Goal: Task Accomplishment & Management: Use online tool/utility

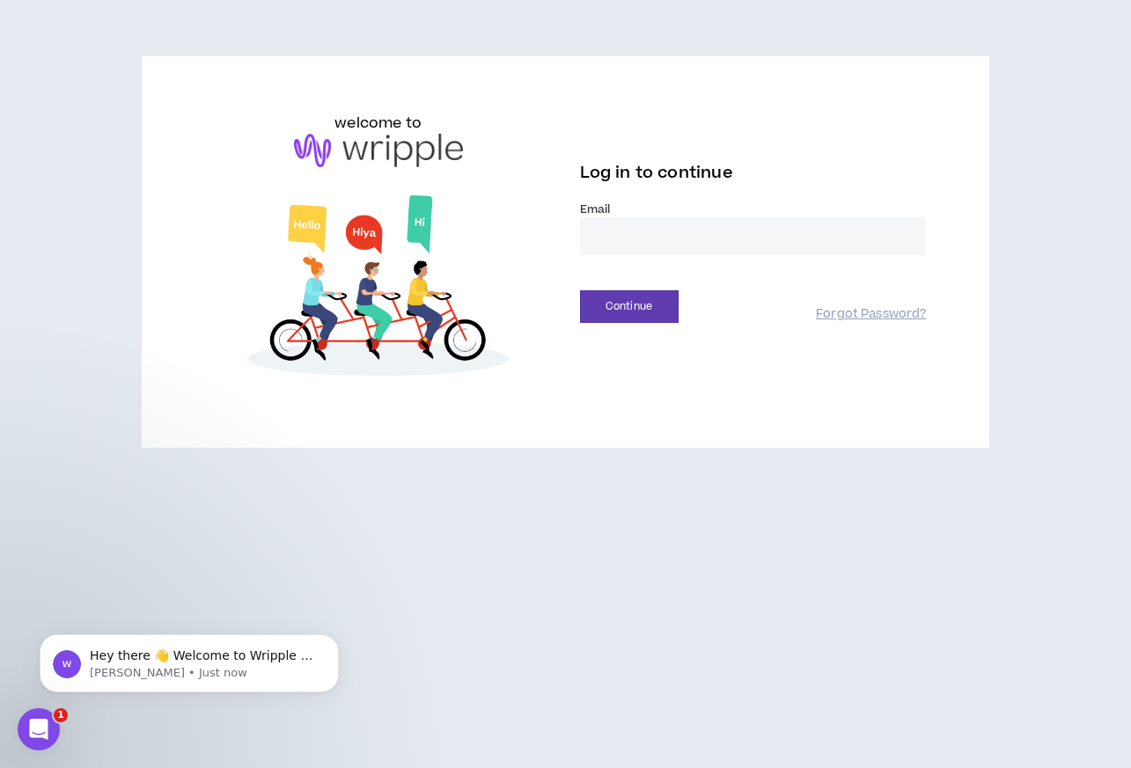
click at [610, 244] on input "email" at bounding box center [753, 236] width 347 height 38
type input "**********"
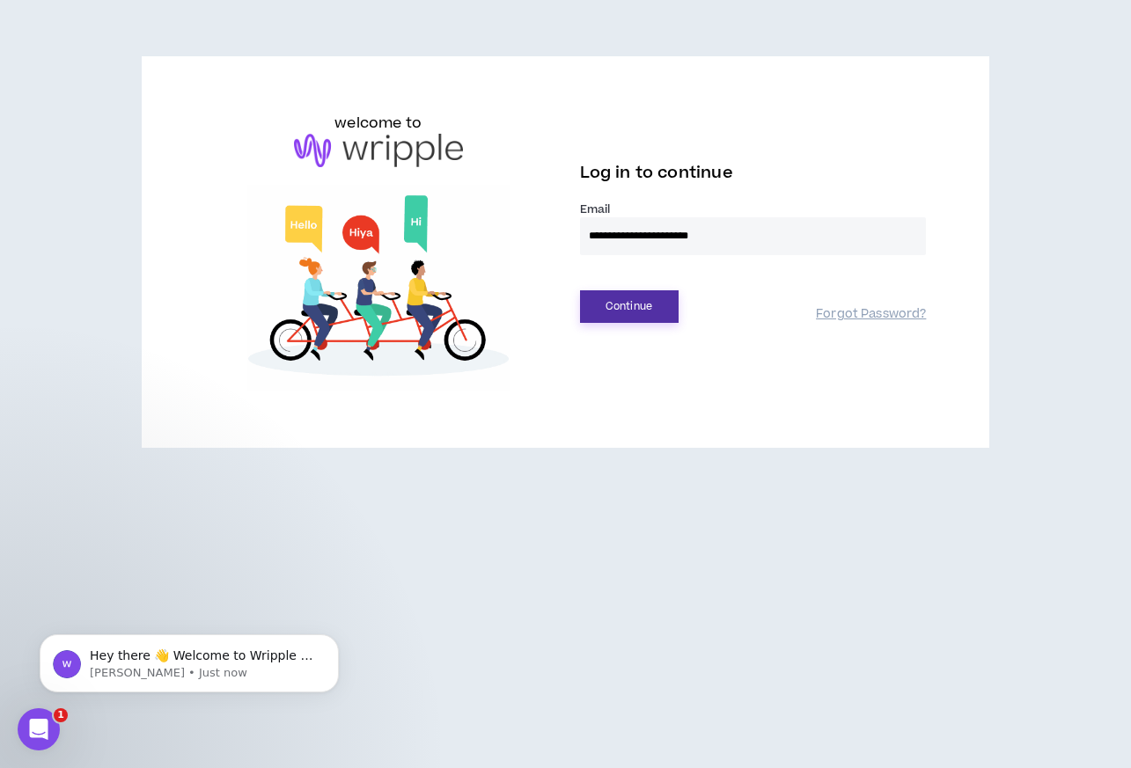
click at [619, 308] on button "Continue" at bounding box center [629, 306] width 99 height 33
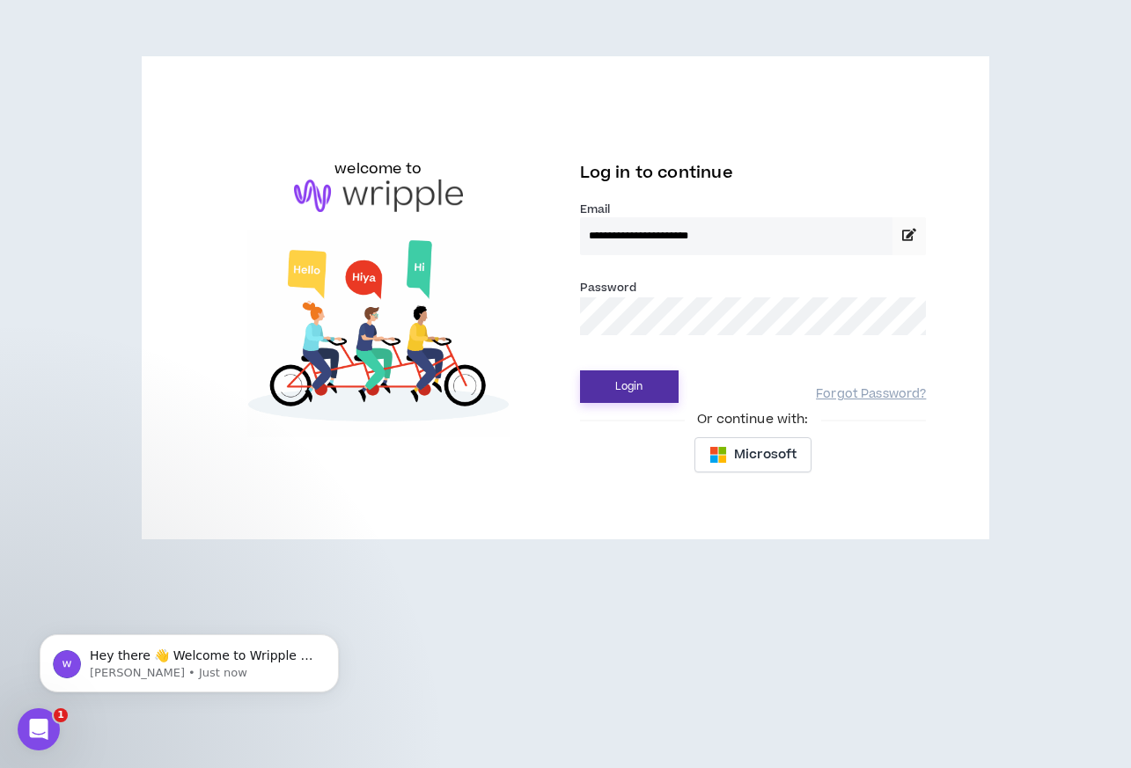
click at [625, 386] on button "Login" at bounding box center [629, 386] width 99 height 33
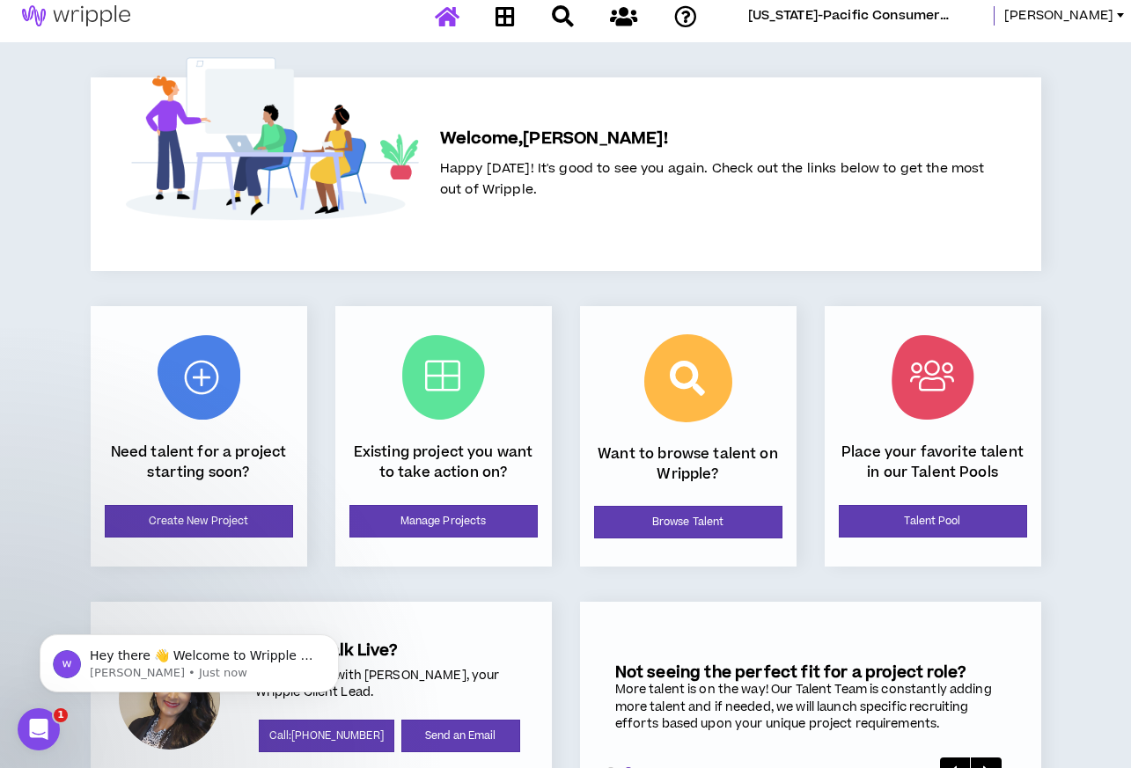
scroll to position [12, 0]
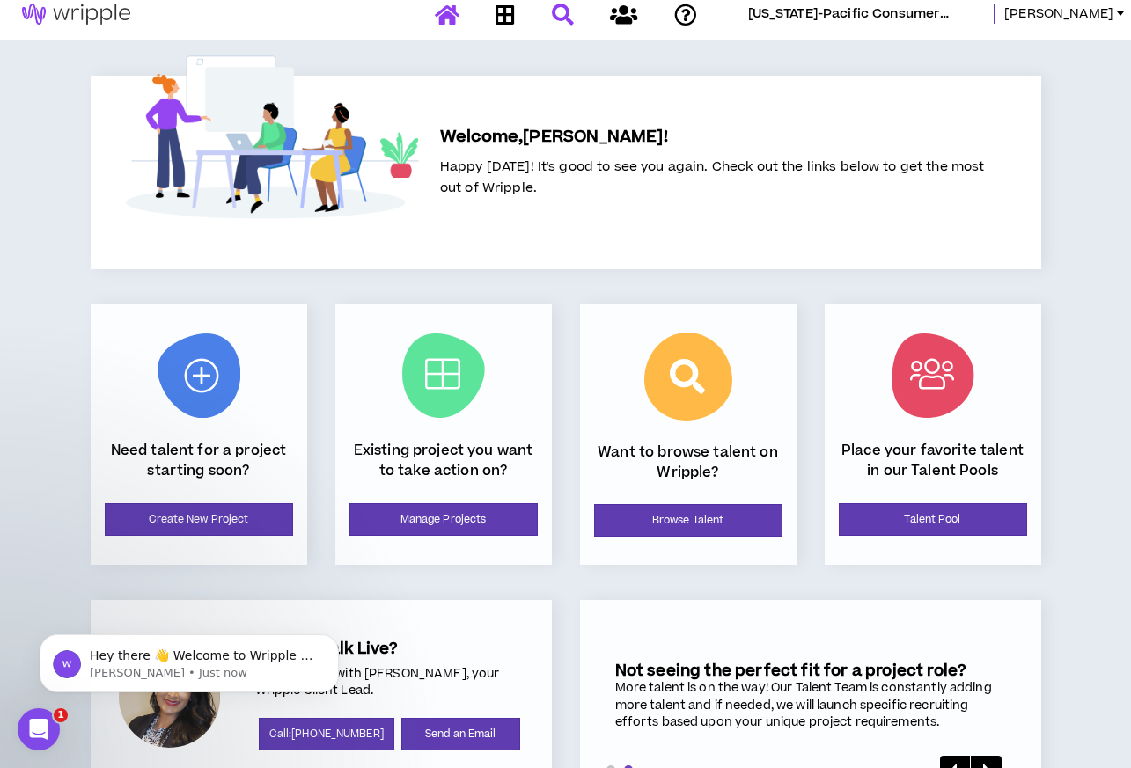
click at [566, 16] on icon at bounding box center [563, 15] width 22 height 22
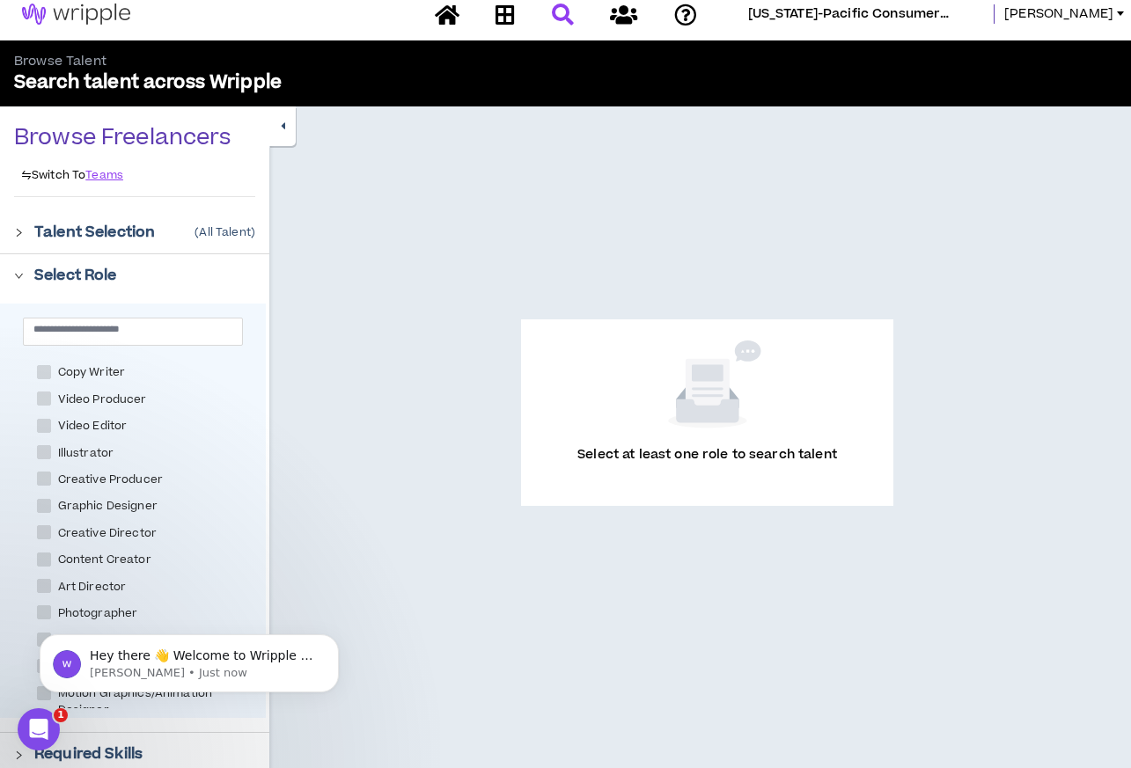
scroll to position [307, 0]
click at [45, 400] on span at bounding box center [44, 401] width 14 height 14
checkbox Editor "****"
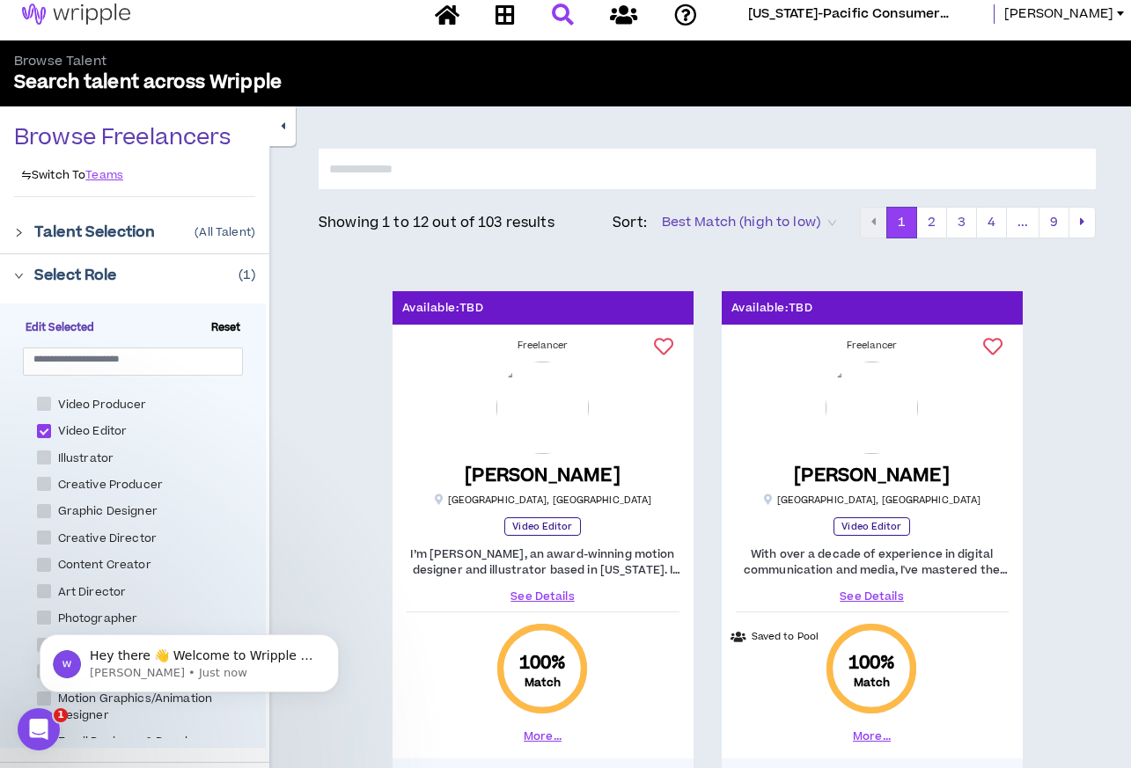
click at [744, 215] on span "Best Match (high to low)" at bounding box center [749, 222] width 174 height 26
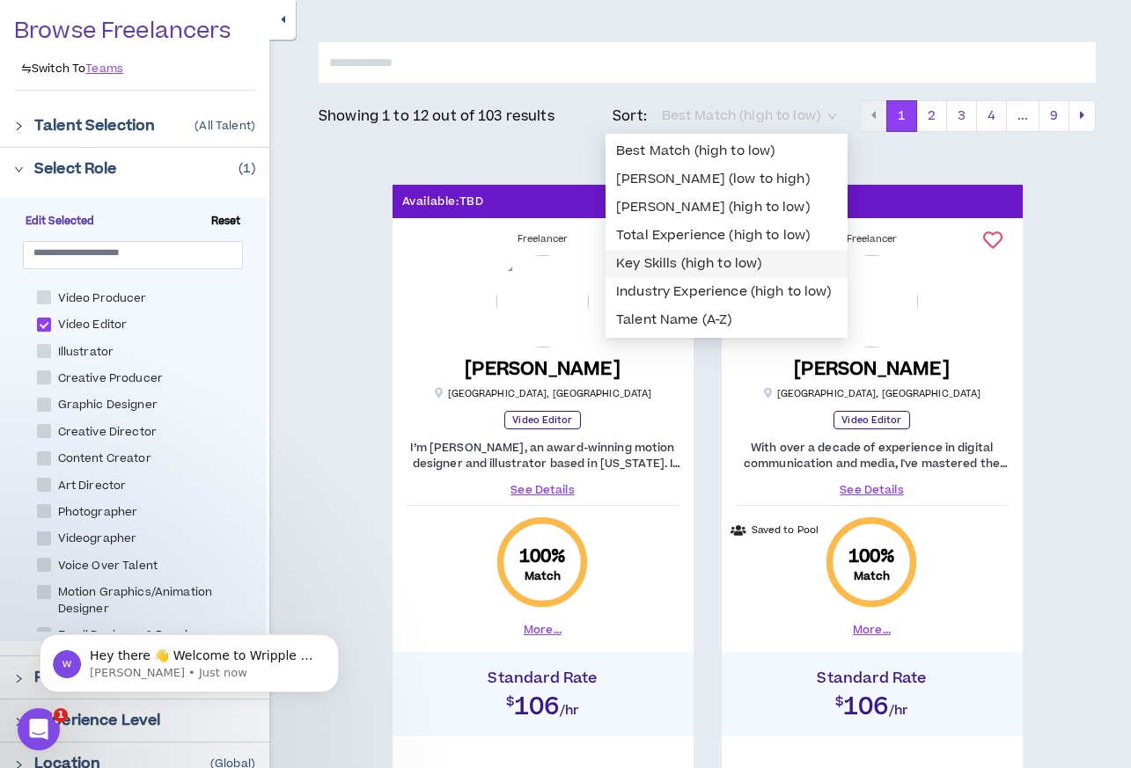
scroll to position [133, 0]
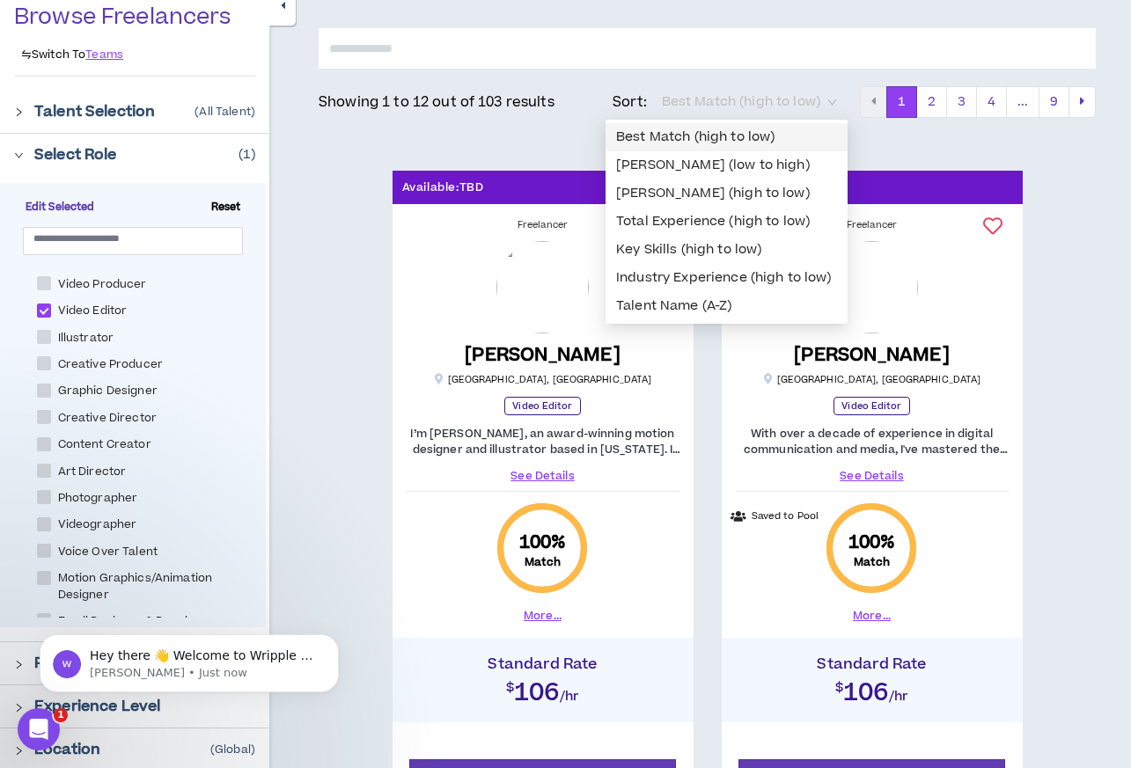
click at [785, 63] on input "text" at bounding box center [707, 48] width 777 height 40
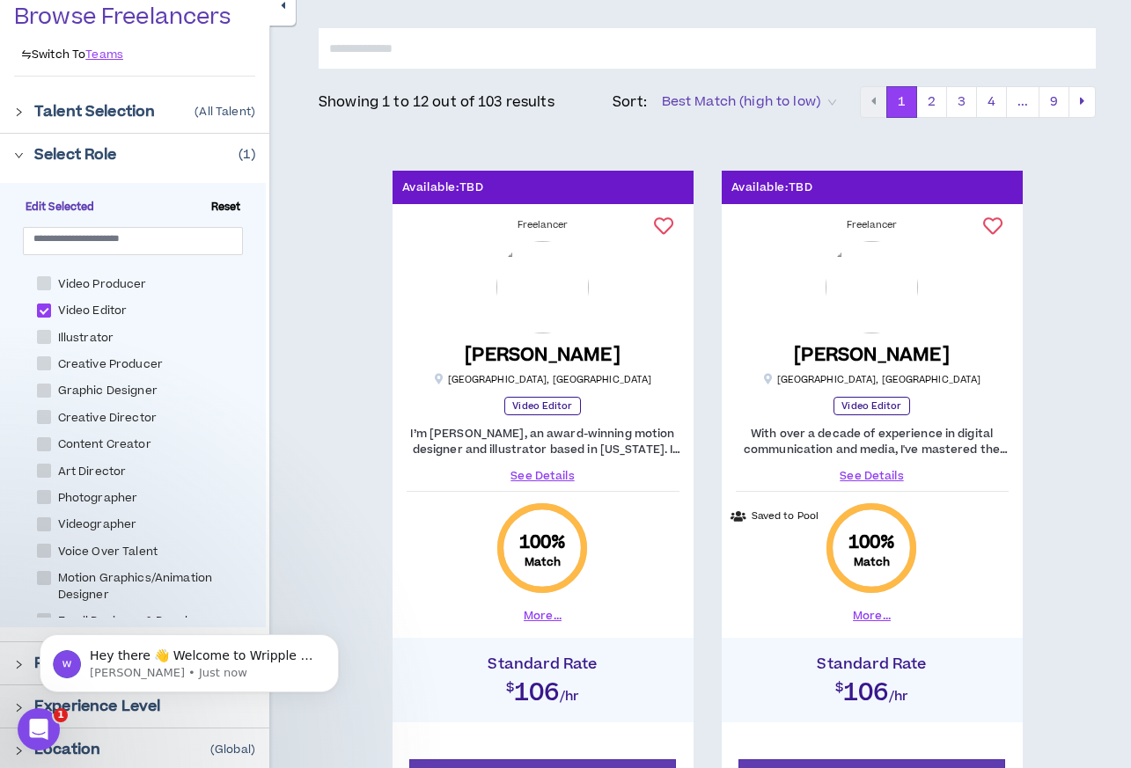
click at [773, 101] on span "Best Match (high to low)" at bounding box center [749, 102] width 174 height 26
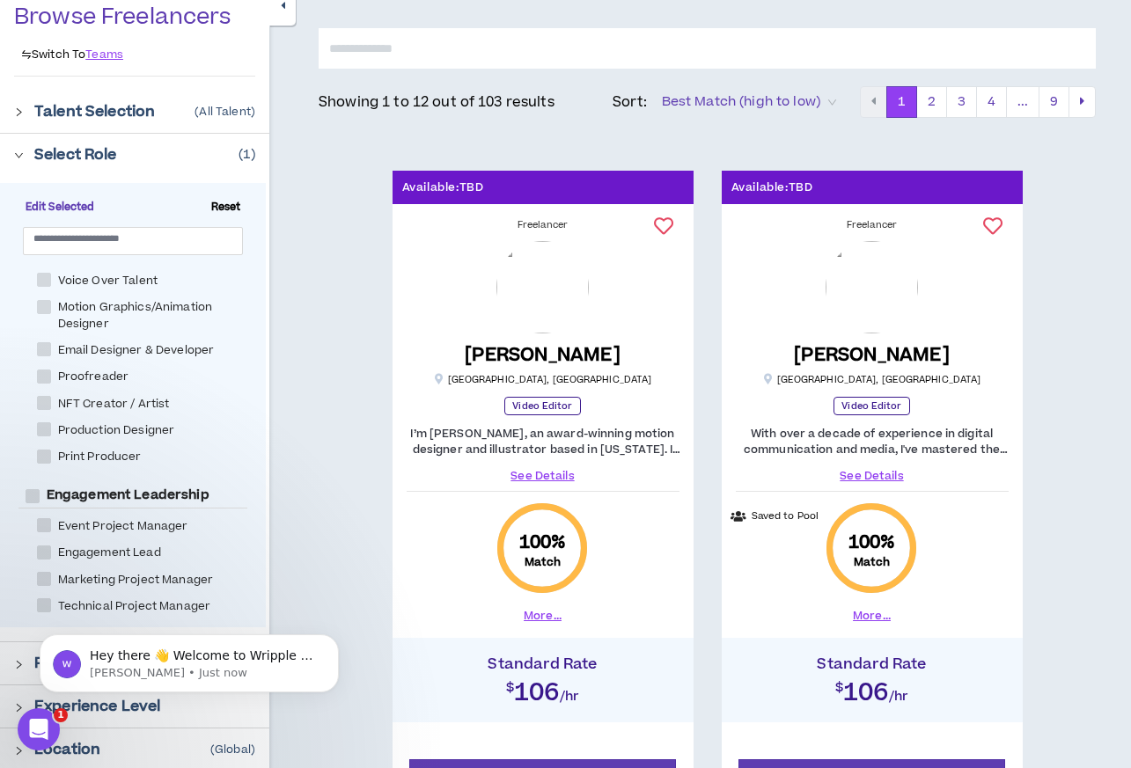
scroll to position [609, 0]
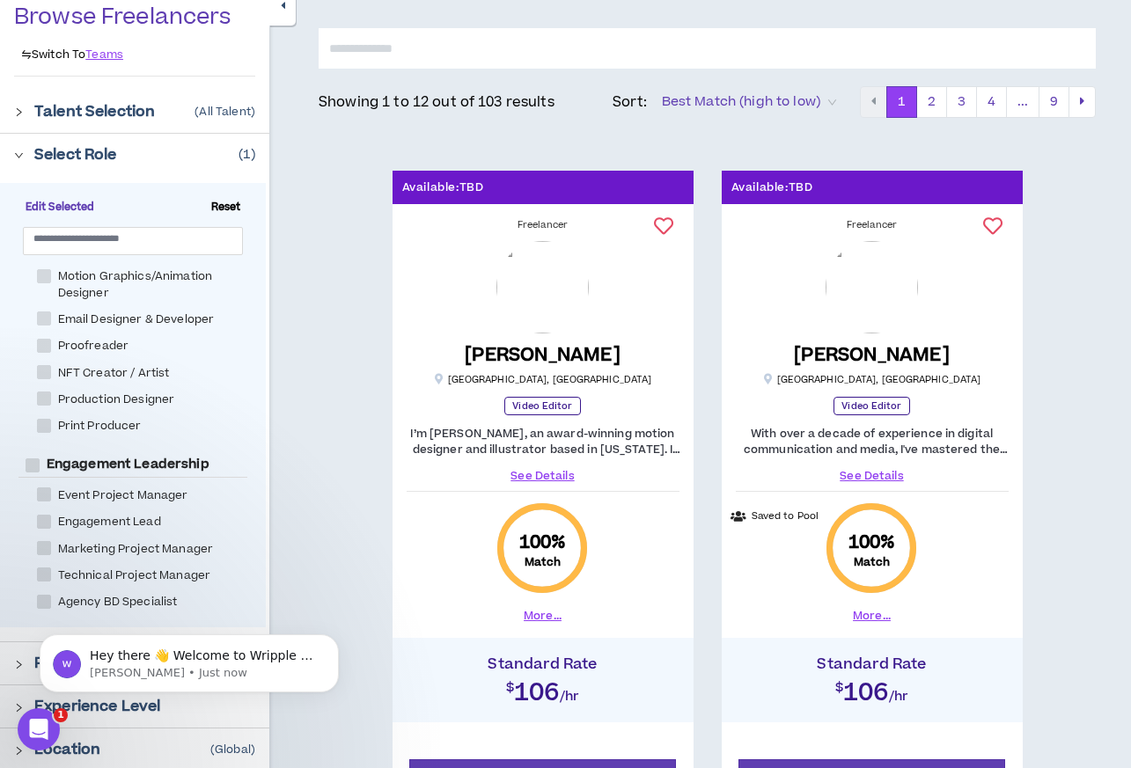
click at [132, 741] on div "Location (Global)" at bounding box center [144, 749] width 221 height 21
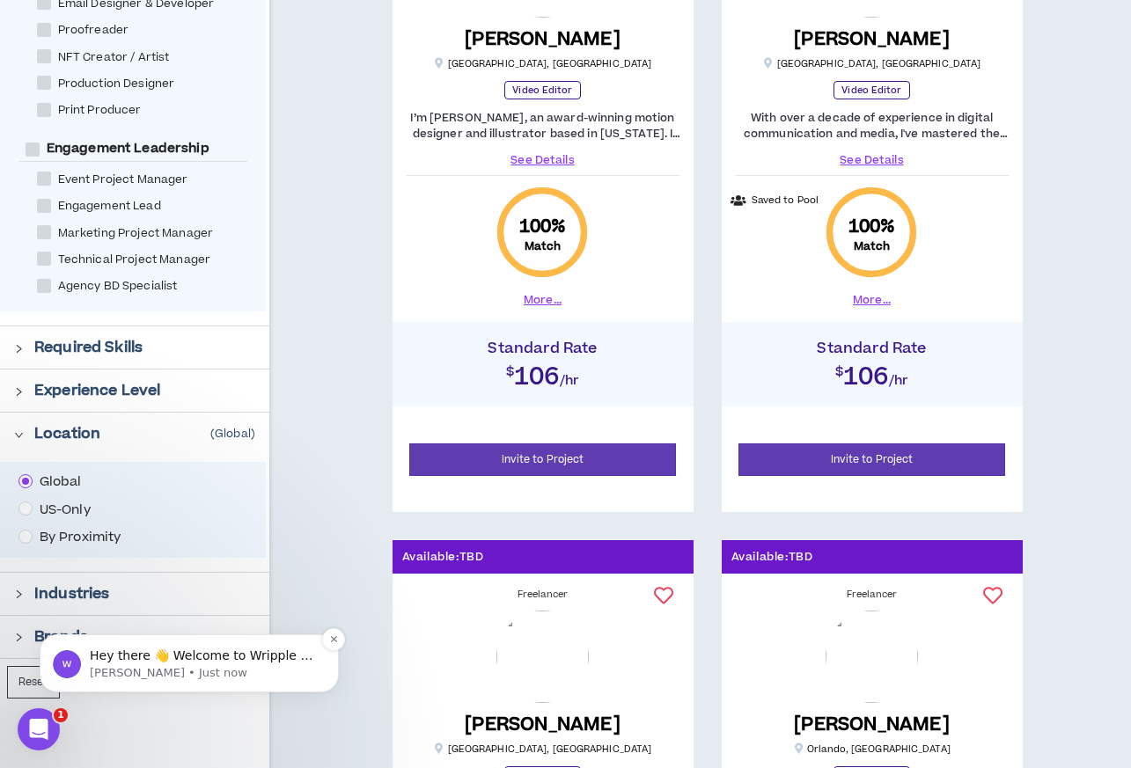
scroll to position [647, 0]
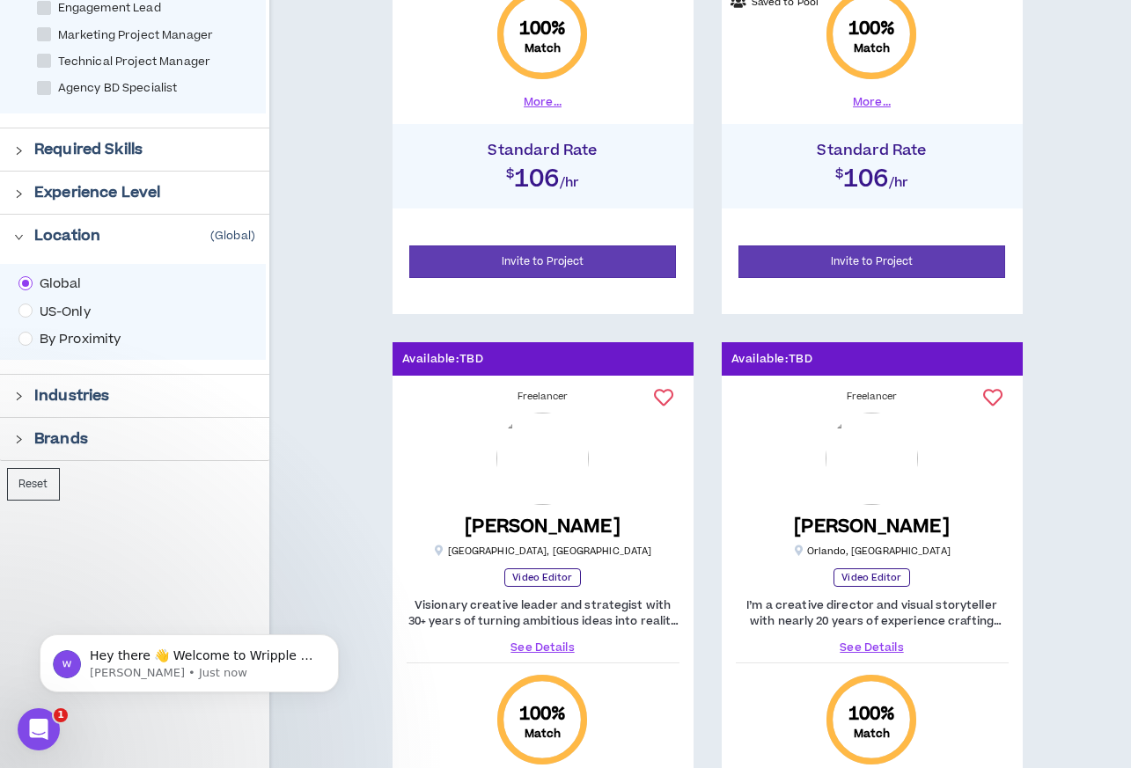
click at [43, 335] on span "By Proximity" at bounding box center [81, 339] width 96 height 19
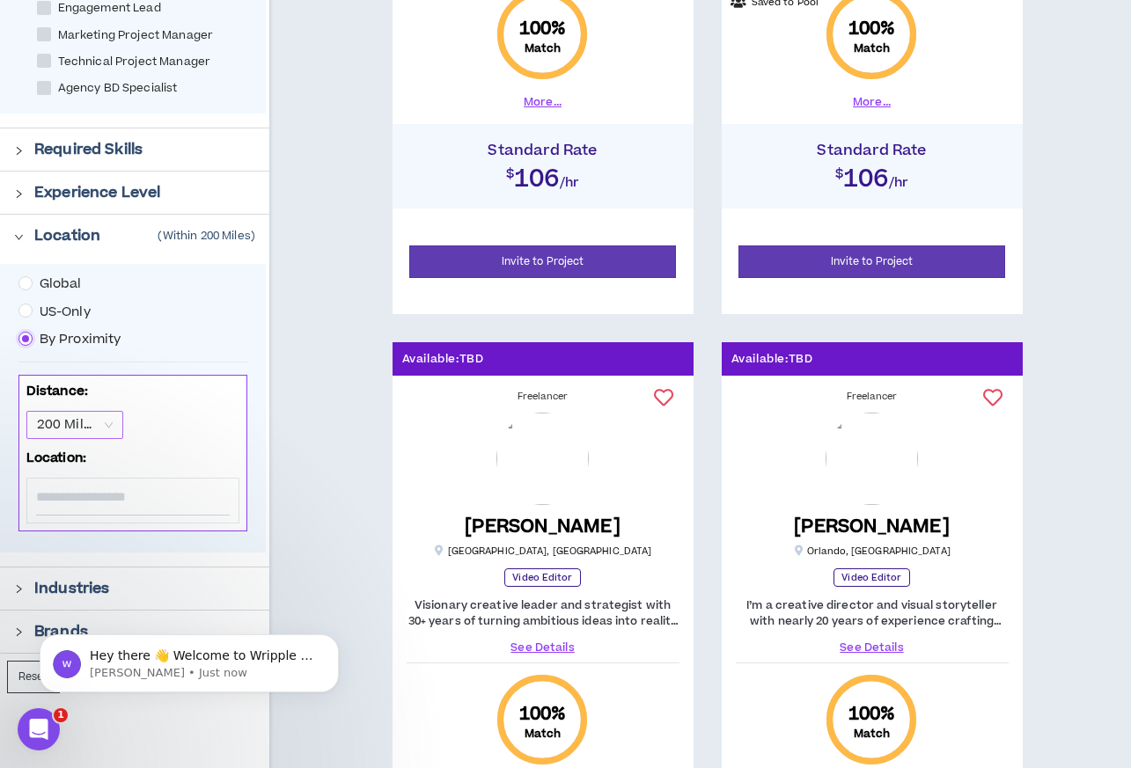
click at [103, 422] on span "200 Miles" at bounding box center [75, 425] width 76 height 26
click at [88, 457] on div "25 Miles" at bounding box center [74, 458] width 76 height 19
click at [122, 500] on input at bounding box center [133, 497] width 194 height 37
type input "*******"
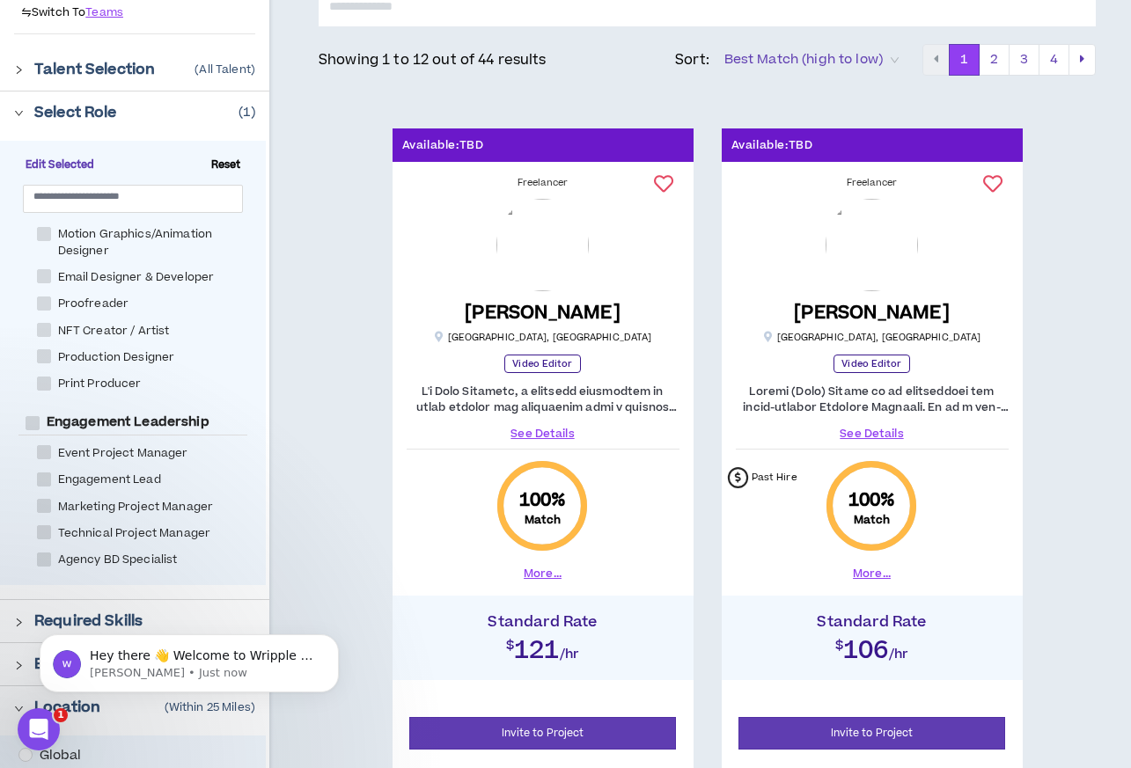
scroll to position [152, 0]
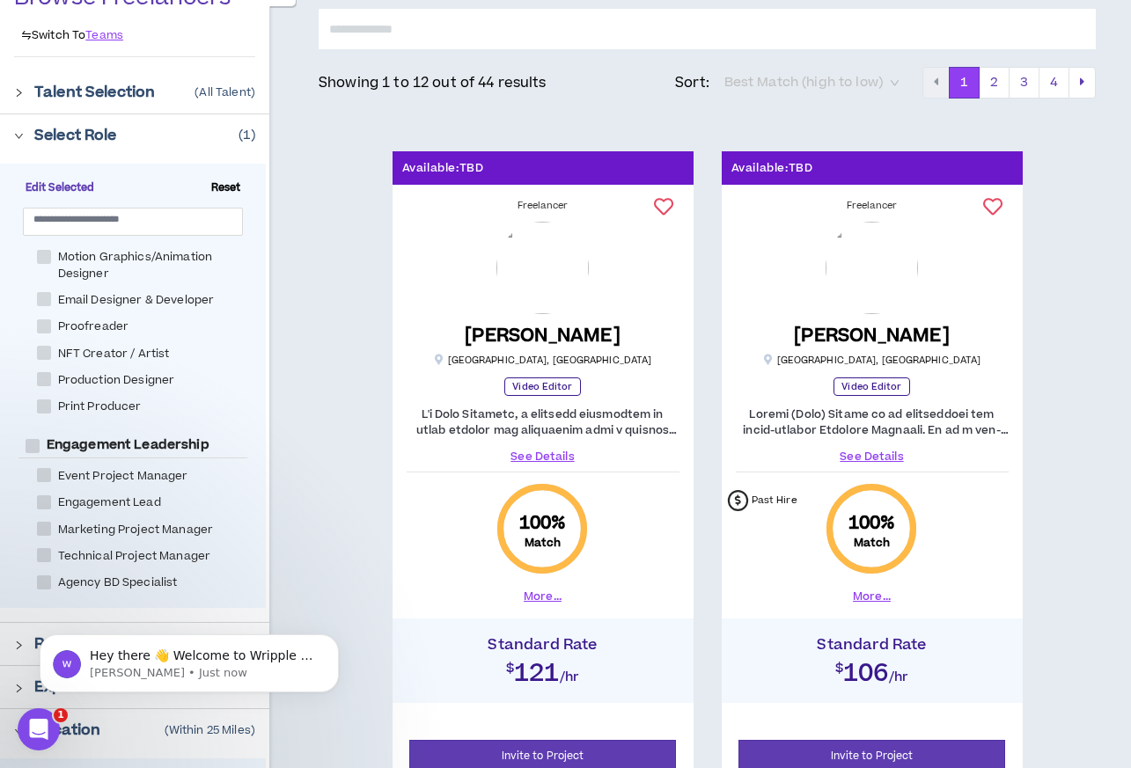
click at [841, 80] on span "Best Match (high to low)" at bounding box center [811, 83] width 174 height 26
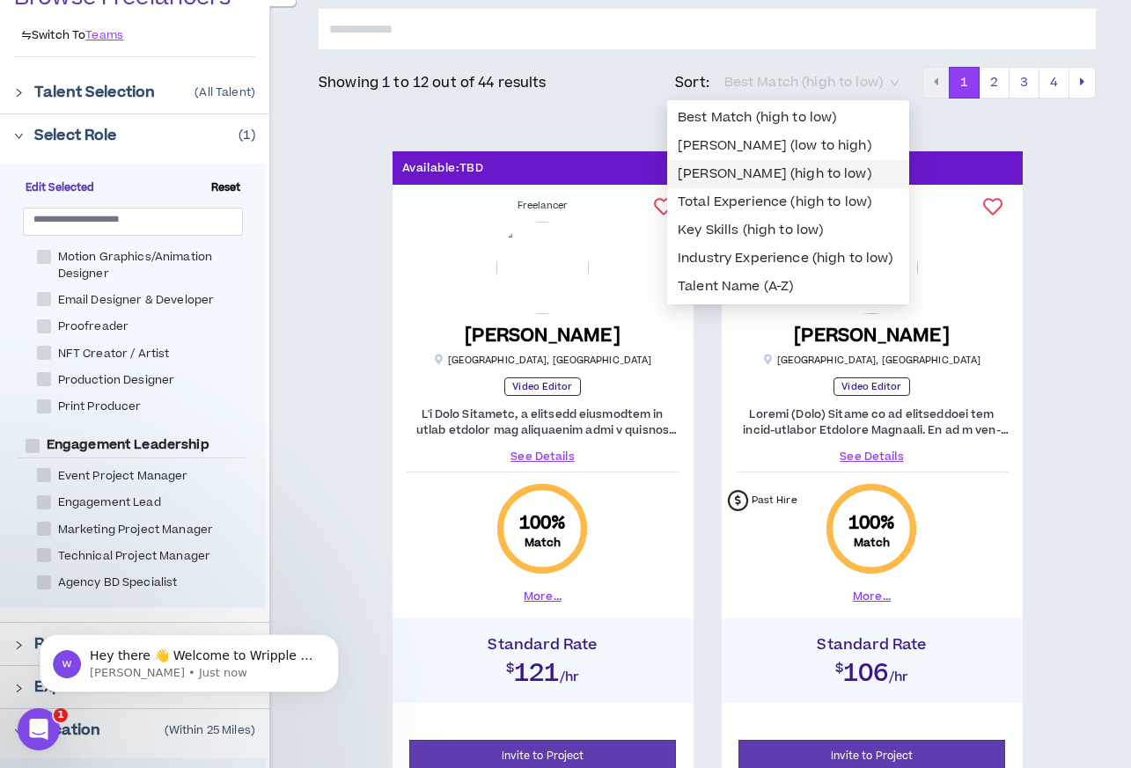
click at [811, 171] on div "[PERSON_NAME] (high to low)" at bounding box center [788, 174] width 221 height 19
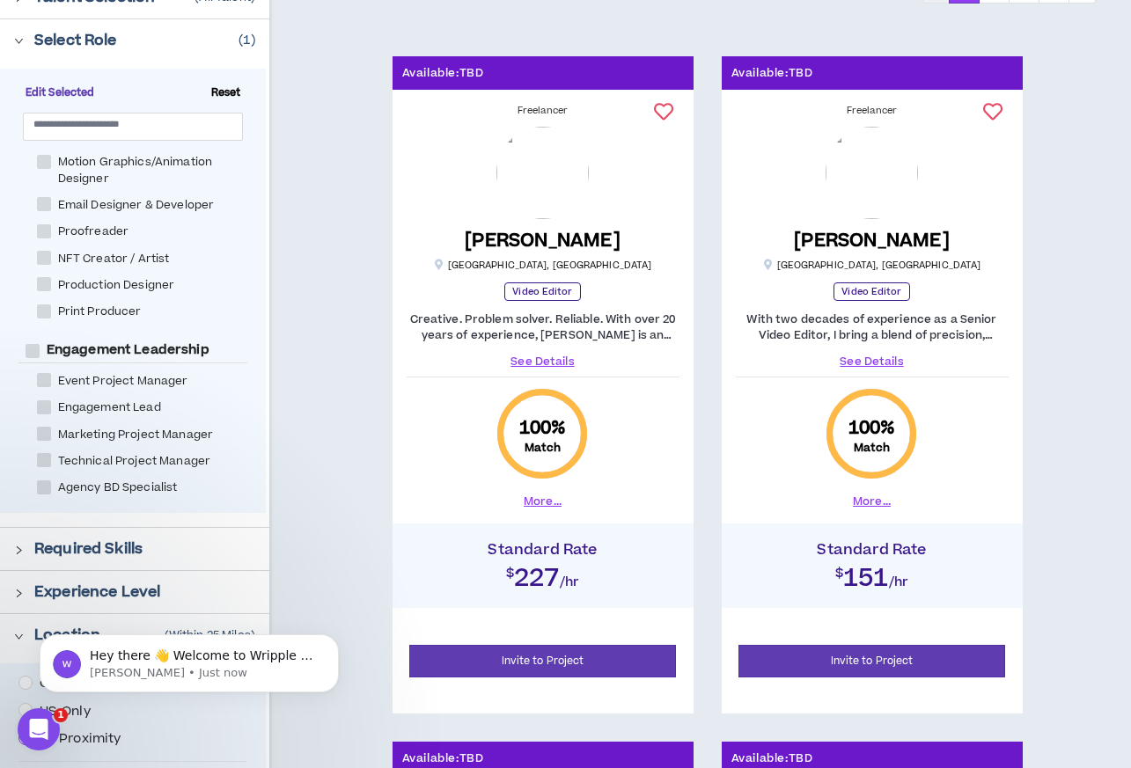
scroll to position [232, 0]
